Goal: Unclear

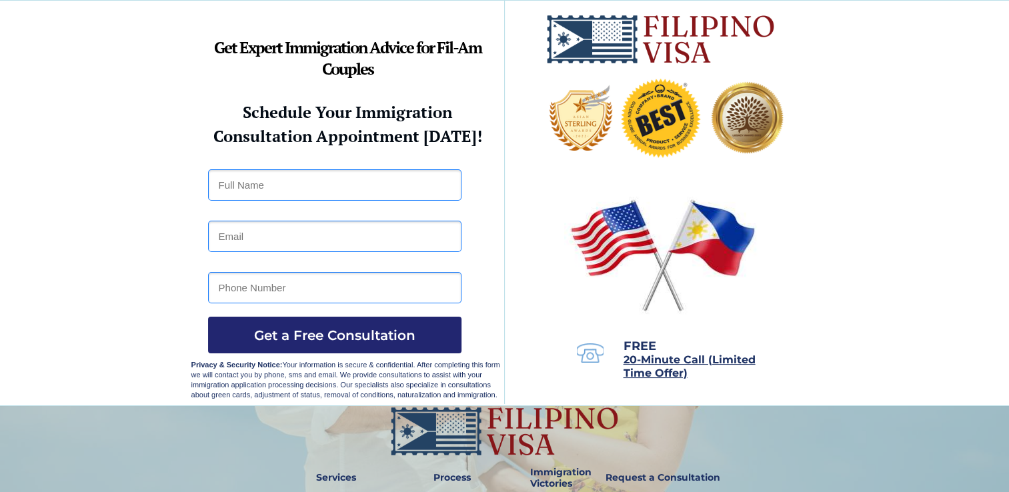
click at [518, 210] on div at bounding box center [504, 203] width 627 height 405
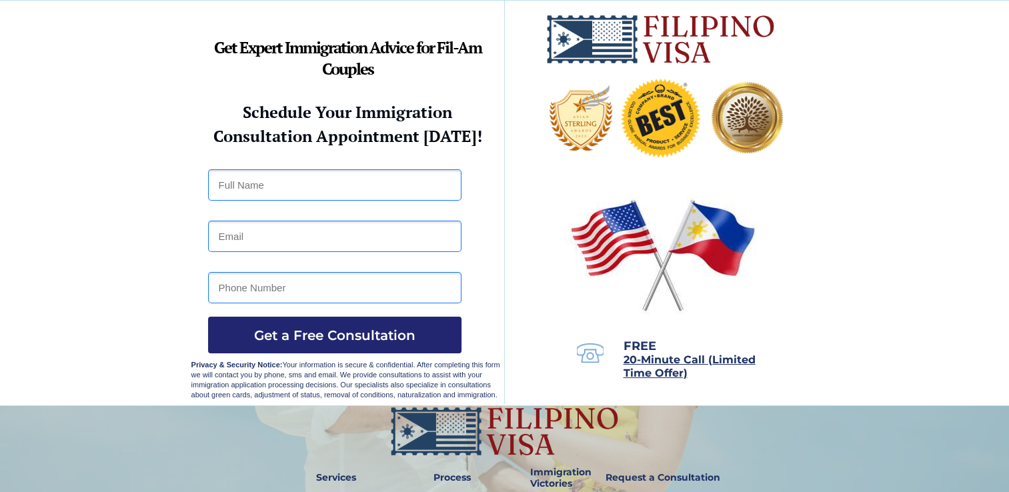
click at [518, 210] on div at bounding box center [504, 203] width 627 height 405
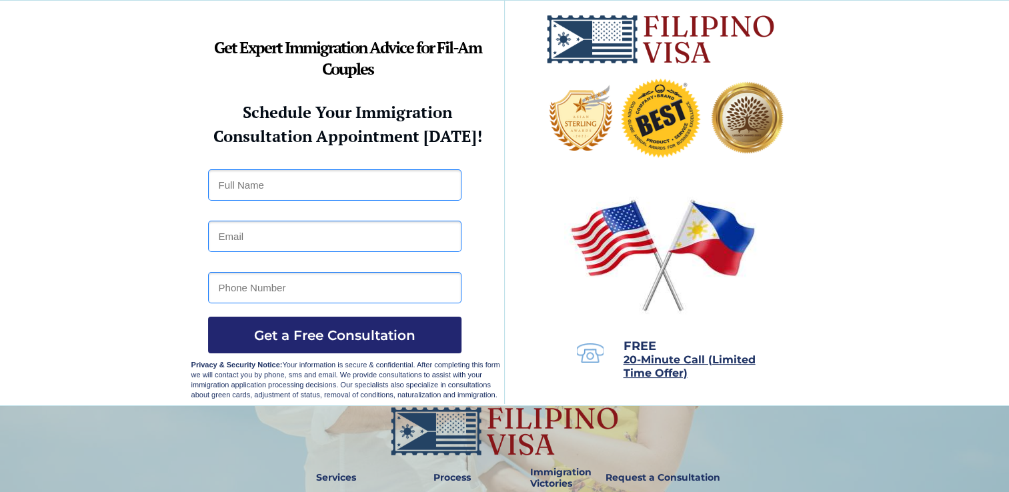
click at [518, 210] on div at bounding box center [504, 203] width 627 height 405
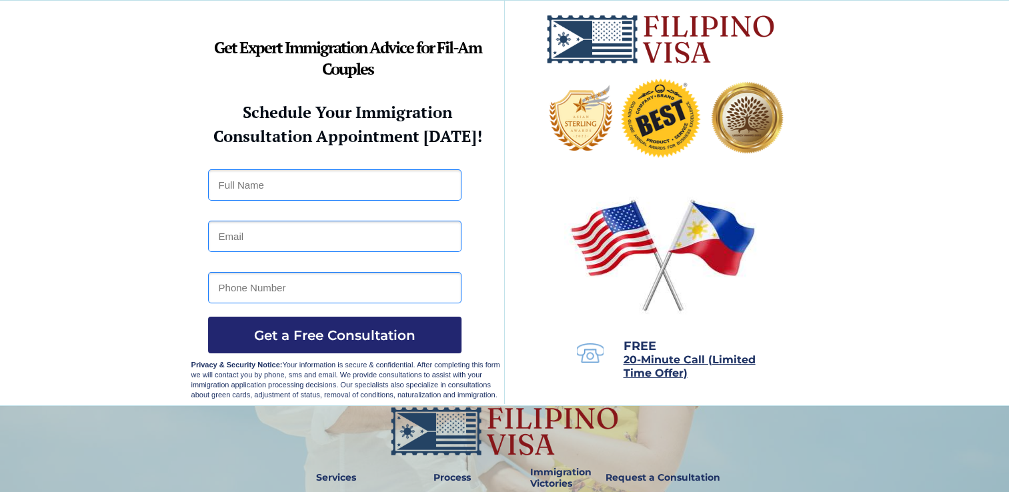
click at [518, 210] on div at bounding box center [504, 203] width 627 height 405
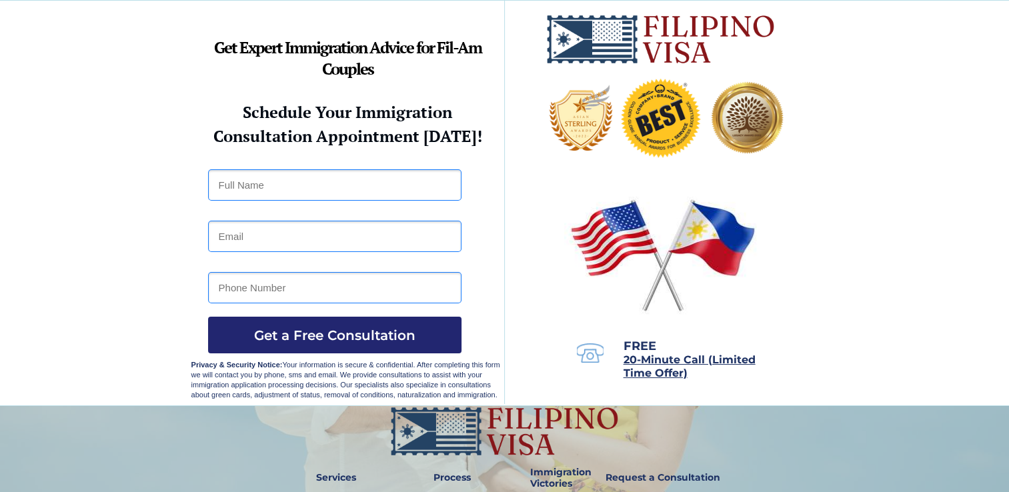
click at [518, 210] on div at bounding box center [504, 203] width 627 height 405
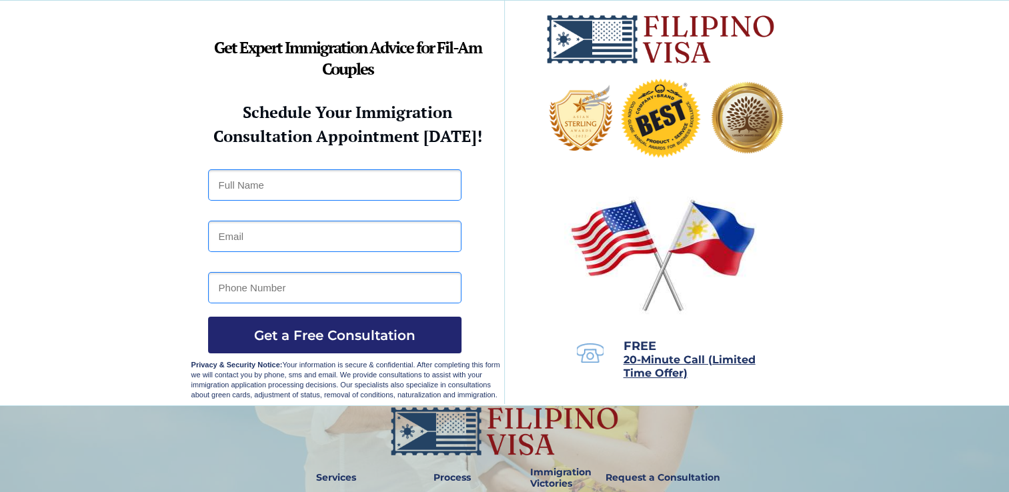
click at [518, 210] on div at bounding box center [504, 203] width 627 height 405
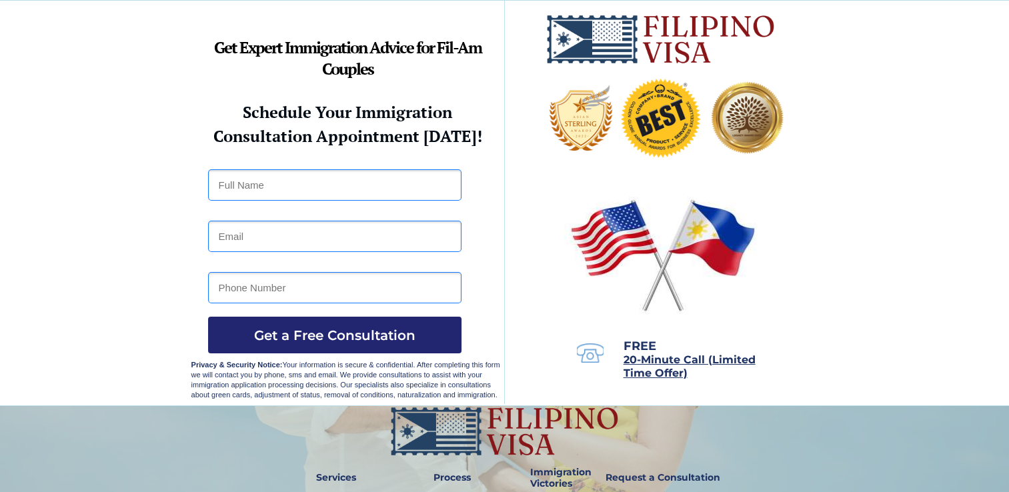
click at [518, 210] on div at bounding box center [504, 203] width 627 height 405
